Goal: Navigation & Orientation: Find specific page/section

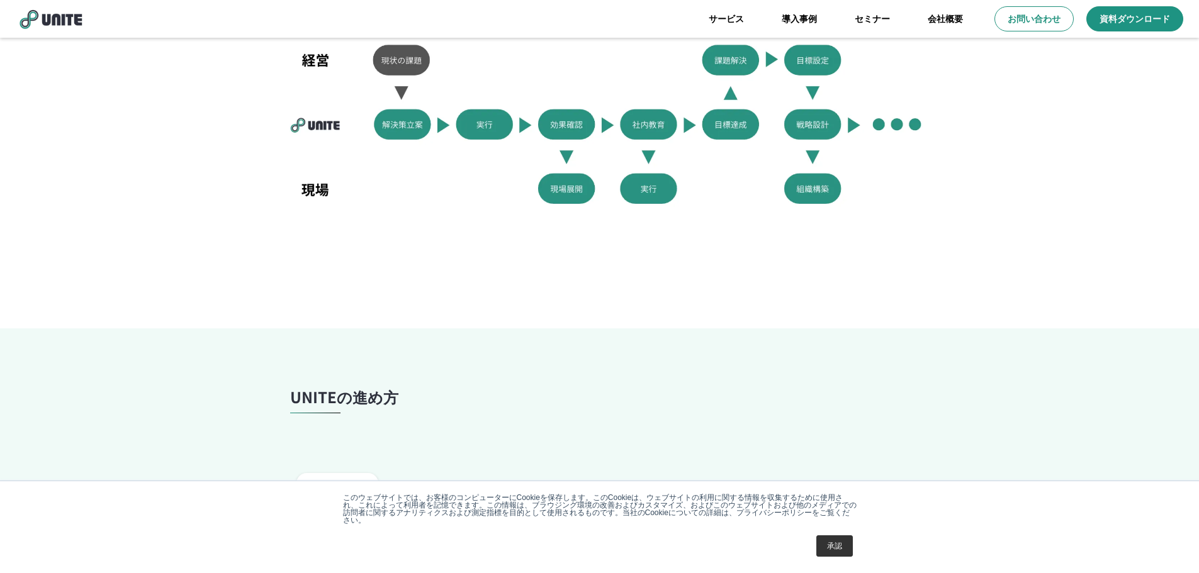
scroll to position [944, 0]
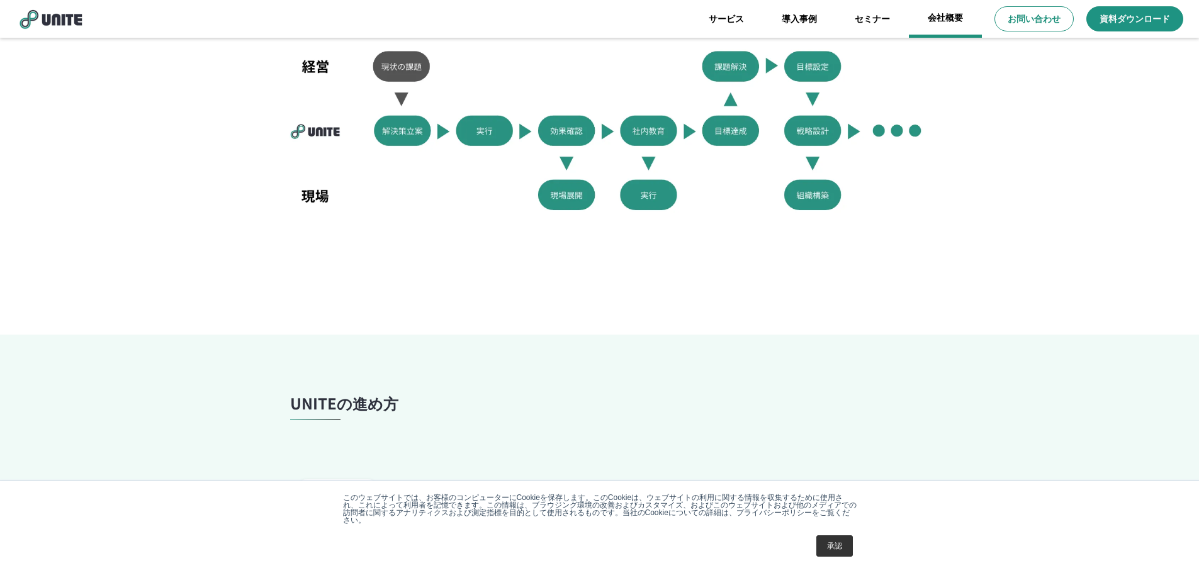
click at [946, 23] on link "会社概要" at bounding box center [945, 19] width 73 height 38
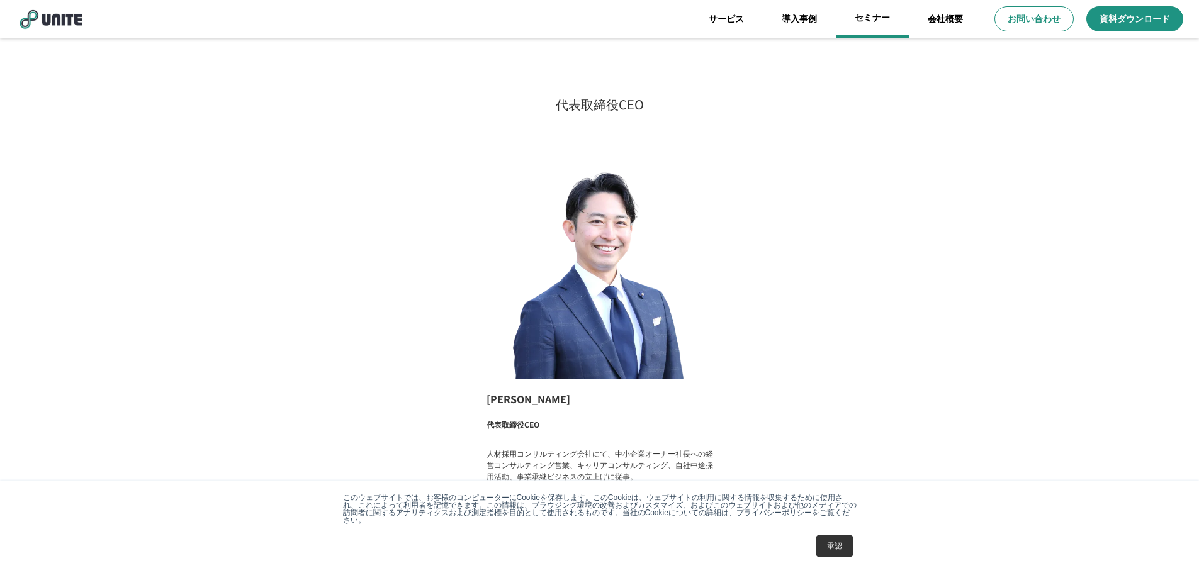
scroll to position [794, 0]
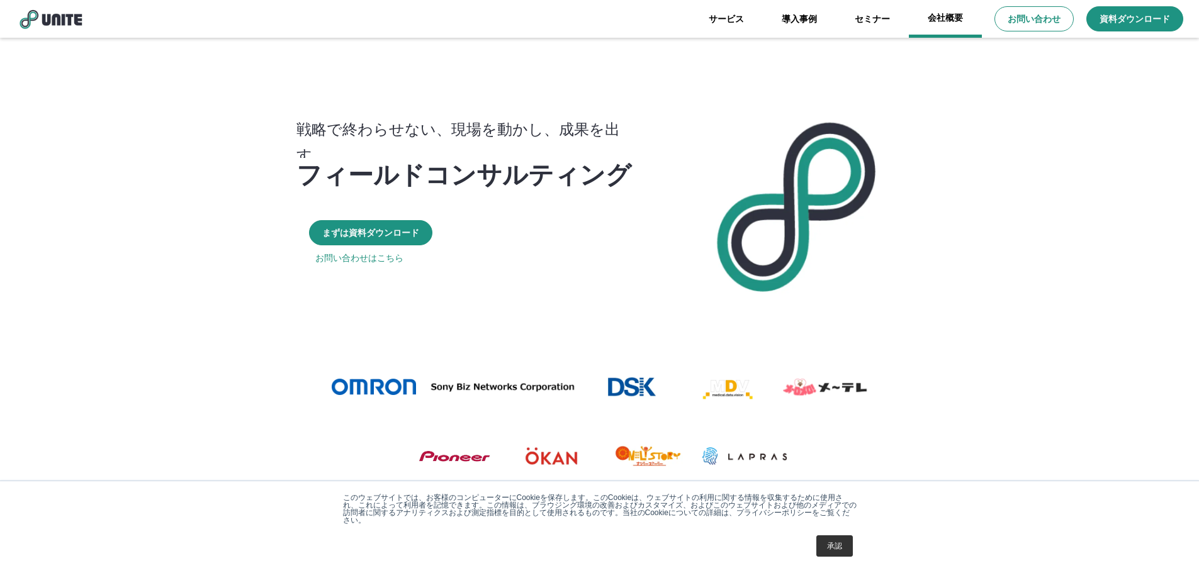
click at [936, 23] on link "会社概要" at bounding box center [945, 19] width 73 height 38
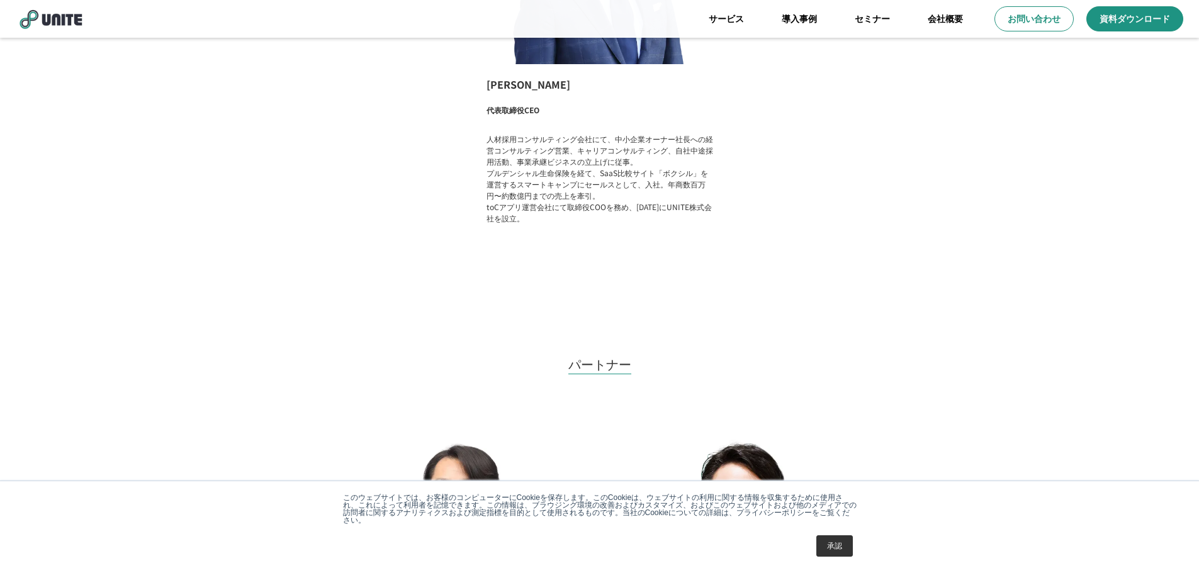
scroll to position [1007, 0]
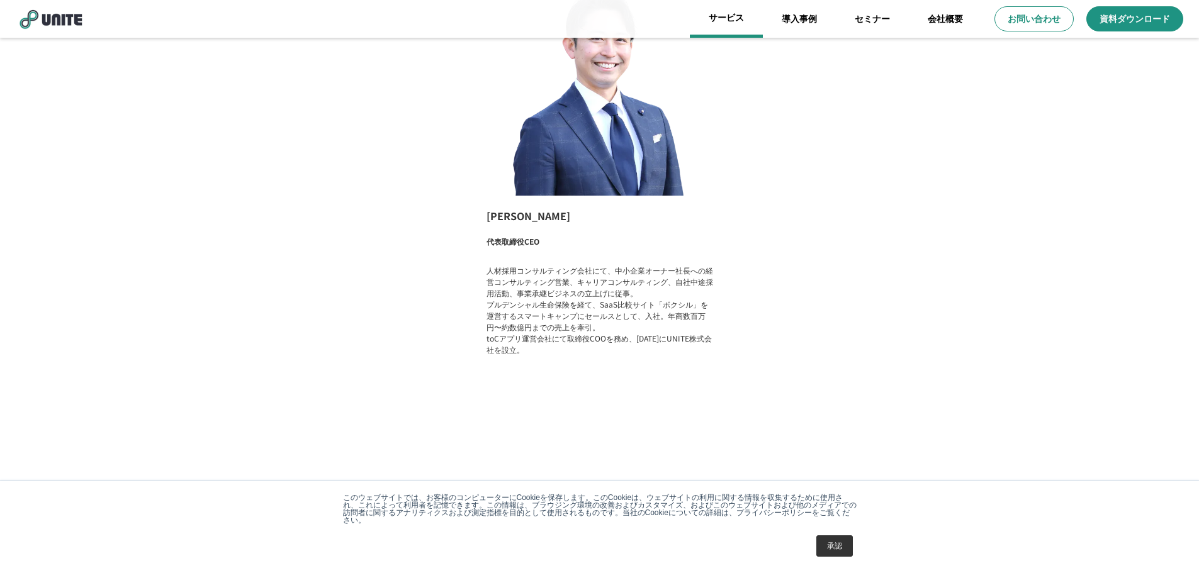
click at [736, 33] on link "サービス" at bounding box center [726, 19] width 73 height 38
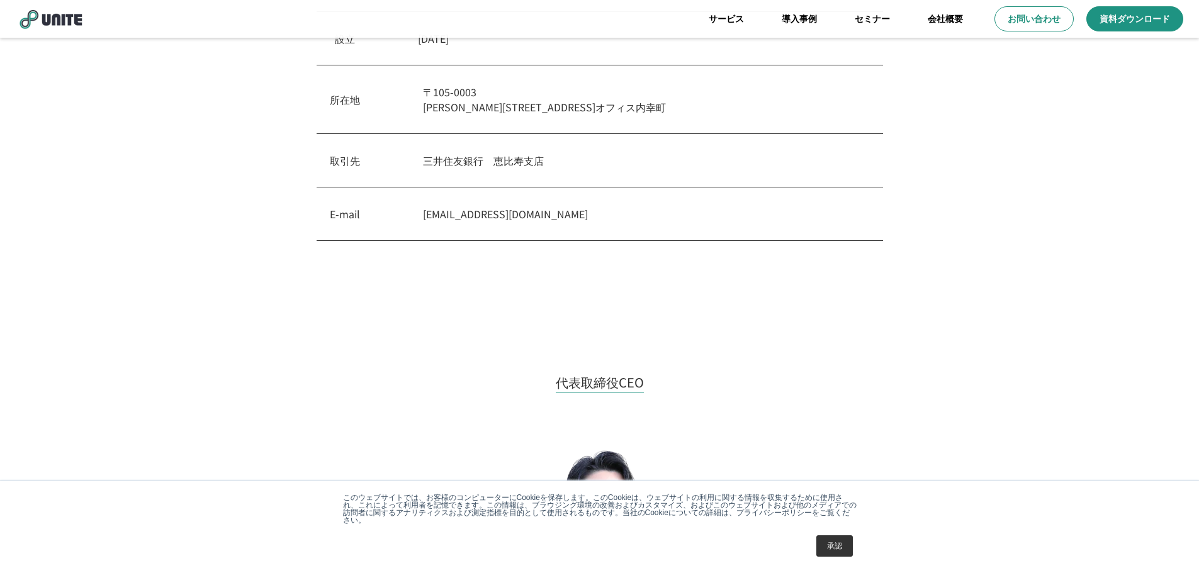
scroll to position [315, 0]
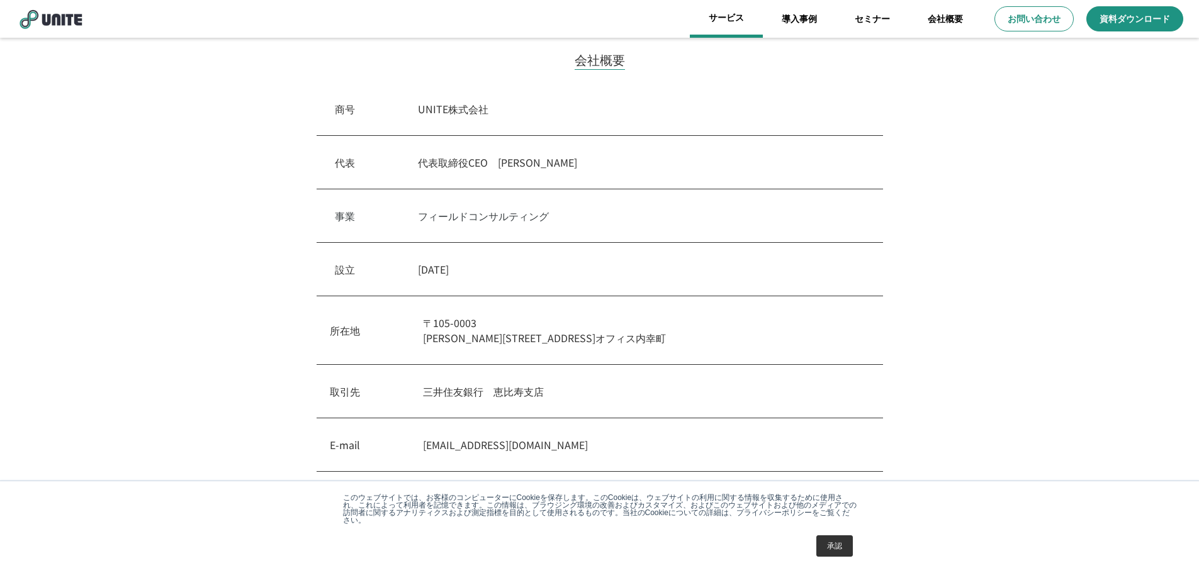
click at [737, 18] on link "サービス" at bounding box center [726, 19] width 73 height 38
click at [724, 24] on link "サービス" at bounding box center [726, 19] width 73 height 38
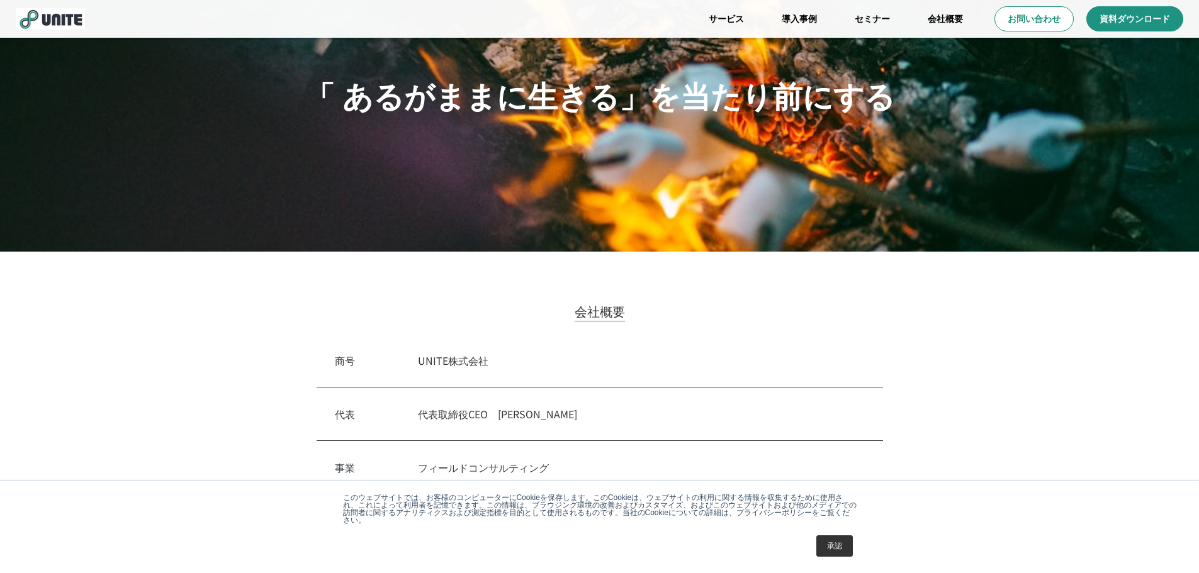
scroll to position [0, 0]
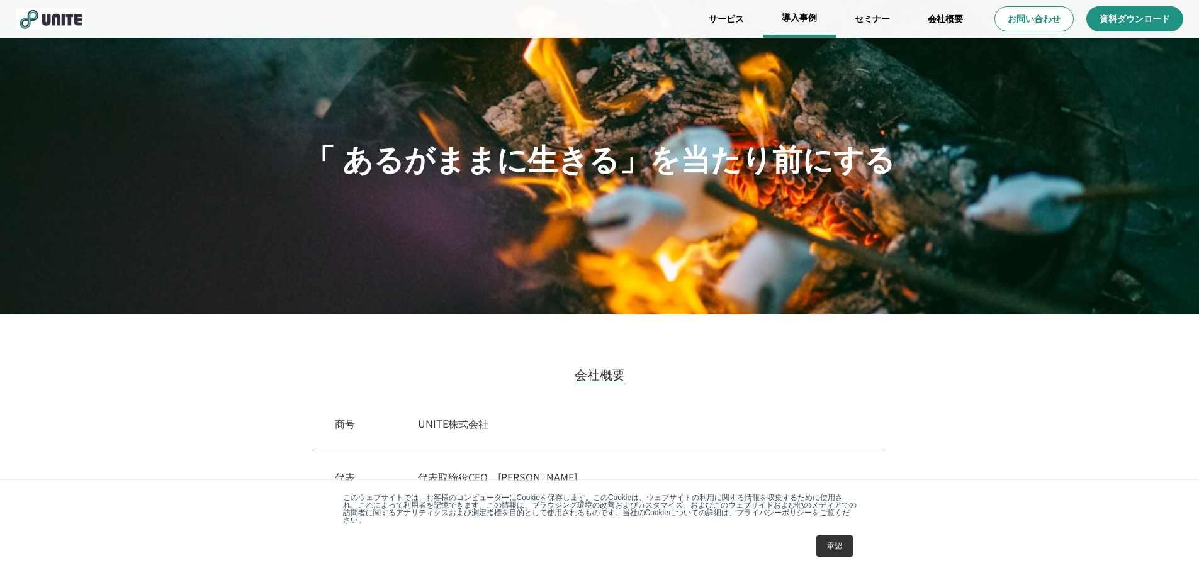
click at [795, 9] on link "導入事例" at bounding box center [799, 19] width 73 height 38
